Goal: Information Seeking & Learning: Learn about a topic

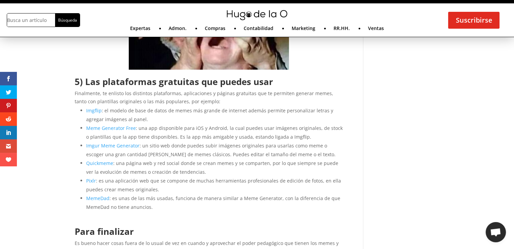
scroll to position [1243, 0]
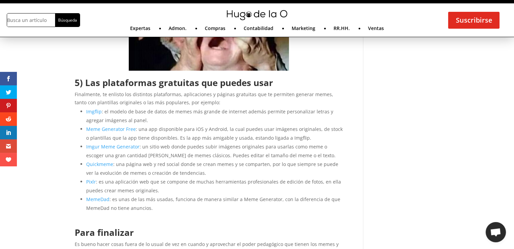
click at [108, 163] on link "Quickmeme" at bounding box center [99, 164] width 27 height 6
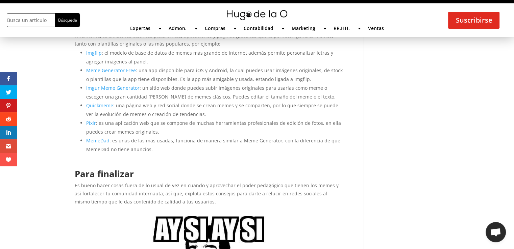
scroll to position [1307, 0]
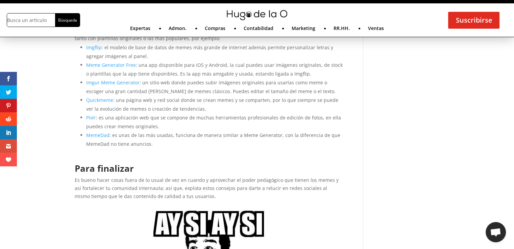
click at [101, 100] on link "Quickmeme" at bounding box center [99, 100] width 27 height 6
click at [92, 84] on link "Imgur Meme Generator" at bounding box center [112, 82] width 53 height 6
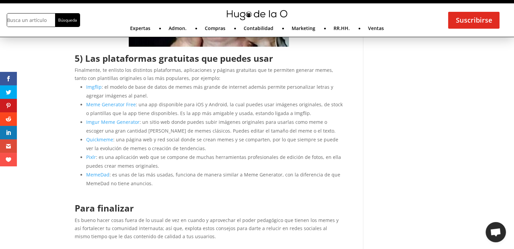
scroll to position [1066, 0]
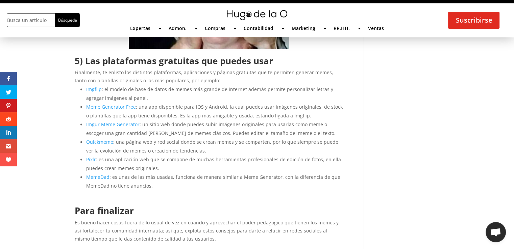
click at [105, 105] on link "Meme Generator Free" at bounding box center [111, 107] width 50 height 6
